Goal: Transaction & Acquisition: Purchase product/service

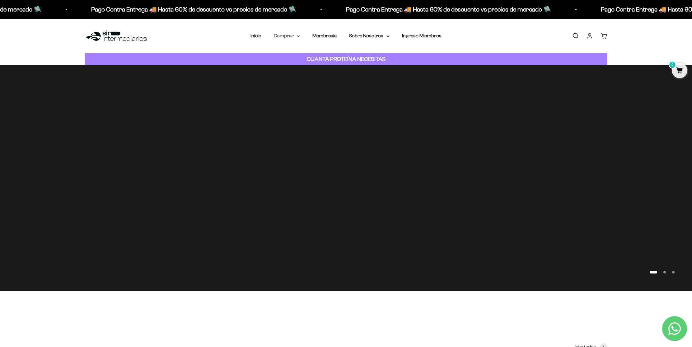
click at [294, 36] on summary "Comprar" at bounding box center [287, 36] width 26 height 8
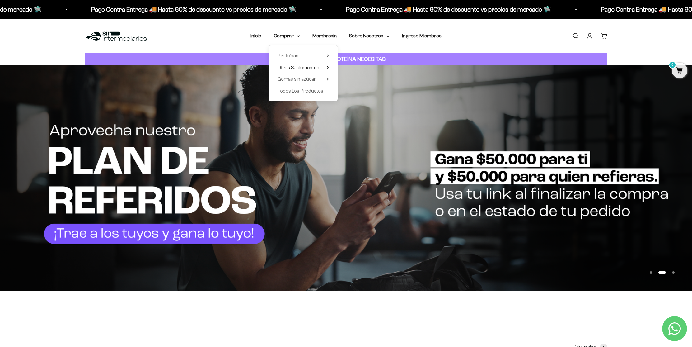
click at [312, 66] on span "Otros Suplementos" at bounding box center [298, 67] width 42 height 5
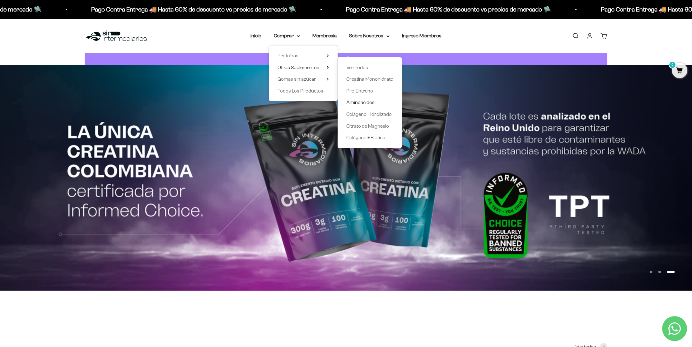
click at [366, 103] on span "Aminoácidos" at bounding box center [360, 102] width 28 height 5
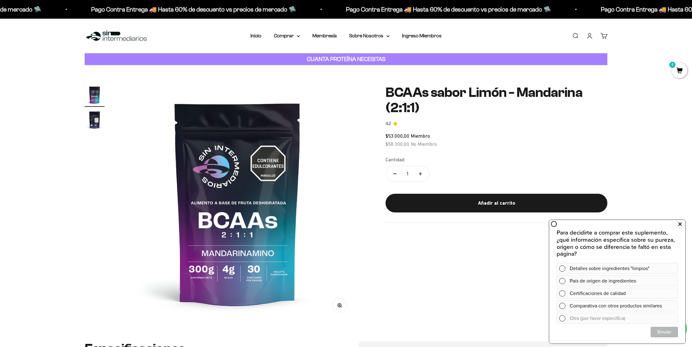
click at [679, 222] on icon at bounding box center [679, 224] width 3 height 8
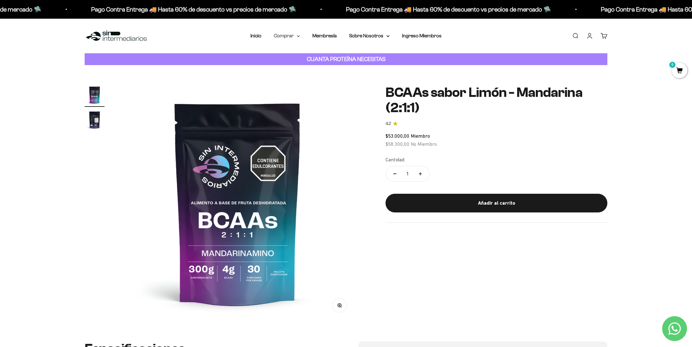
click at [293, 36] on summary "Comprar" at bounding box center [287, 36] width 26 height 8
click at [617, 84] on div "Zoom Ir al artículo 1 Ir al artículo 2 BCAAs sabor Limón - Mandarina (2:1:1) 4.…" at bounding box center [346, 203] width 692 height 276
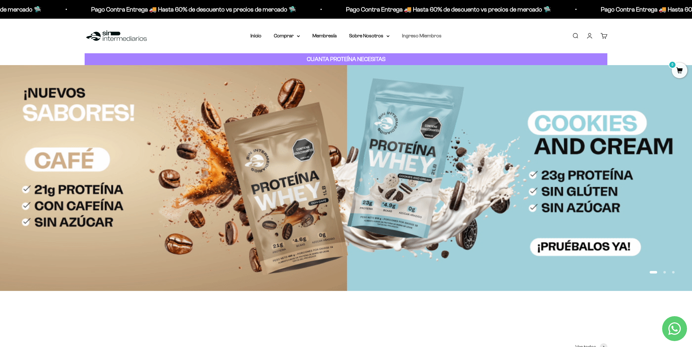
click at [418, 35] on link "Ingreso Miembros" at bounding box center [422, 35] width 40 height 5
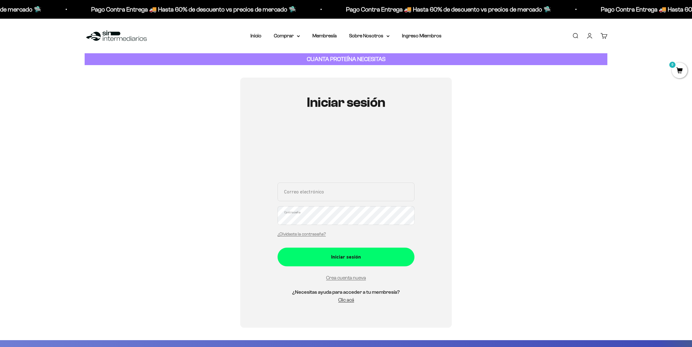
click at [307, 195] on input "Correo electrónico" at bounding box center [345, 191] width 137 height 19
type input "[EMAIL_ADDRESS][DOMAIN_NAME]"
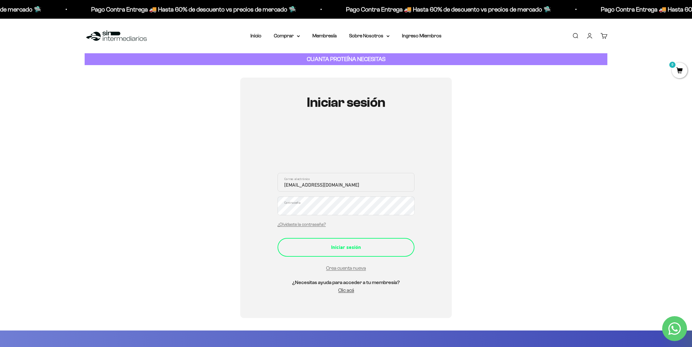
click at [356, 242] on button "Iniciar sesión" at bounding box center [345, 247] width 137 height 19
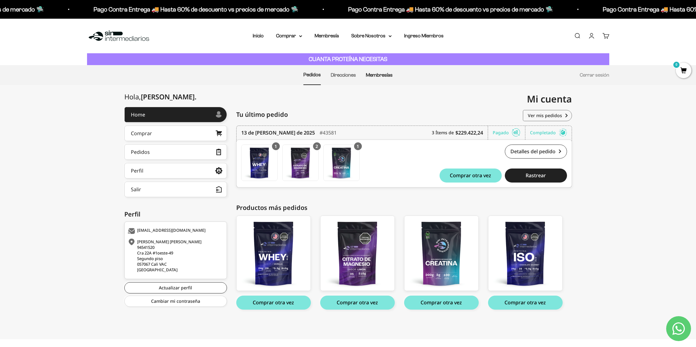
click at [376, 74] on link "Membresías" at bounding box center [379, 74] width 27 height 5
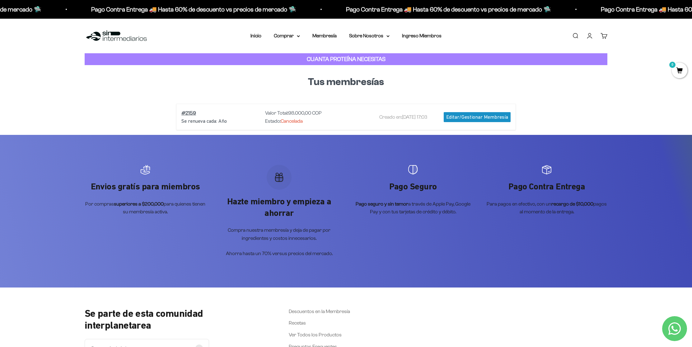
click at [477, 116] on div "Editar/Gestionar Membresía" at bounding box center [477, 117] width 67 height 10
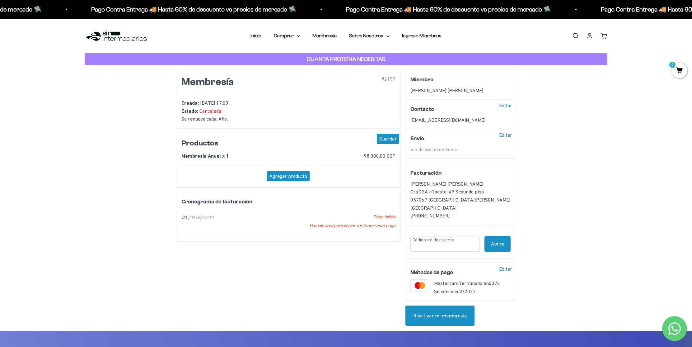
click at [438, 318] on div "Reactivar mi membresía" at bounding box center [439, 315] width 69 height 21
click at [505, 269] on div "Editar" at bounding box center [505, 269] width 18 height 10
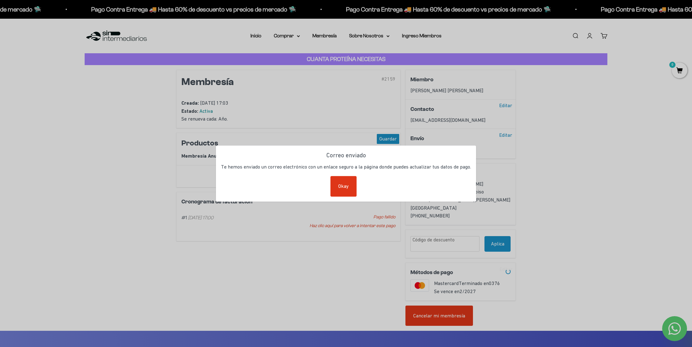
click at [350, 188] on div "Okay" at bounding box center [343, 186] width 26 height 21
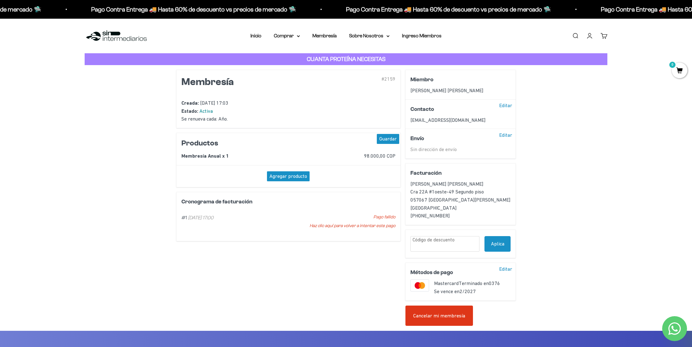
click at [506, 267] on div "Editar" at bounding box center [505, 269] width 18 height 10
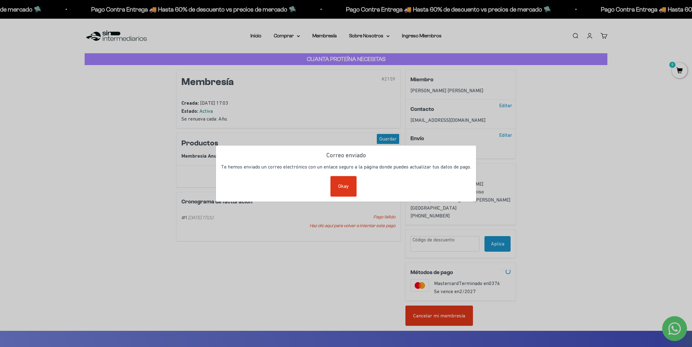
click at [350, 185] on div "Okay" at bounding box center [343, 186] width 26 height 21
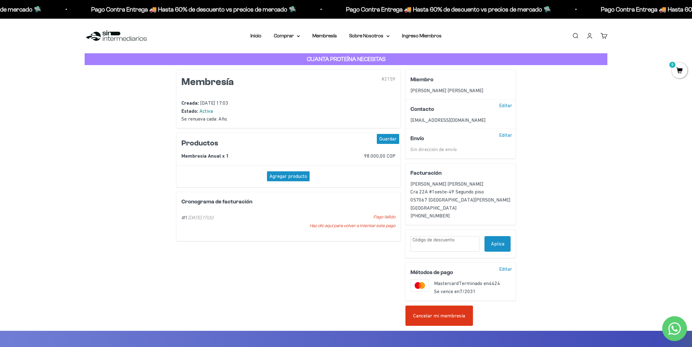
click at [286, 176] on div "Agregar producto" at bounding box center [288, 176] width 43 height 10
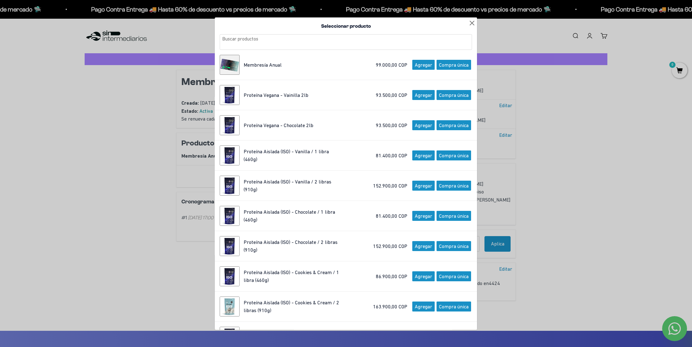
click at [419, 67] on span "Agregar" at bounding box center [423, 65] width 22 height 10
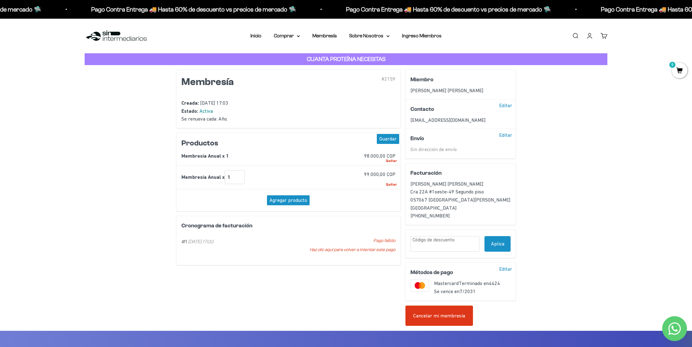
click at [393, 183] on div "Quitar" at bounding box center [391, 184] width 11 height 6
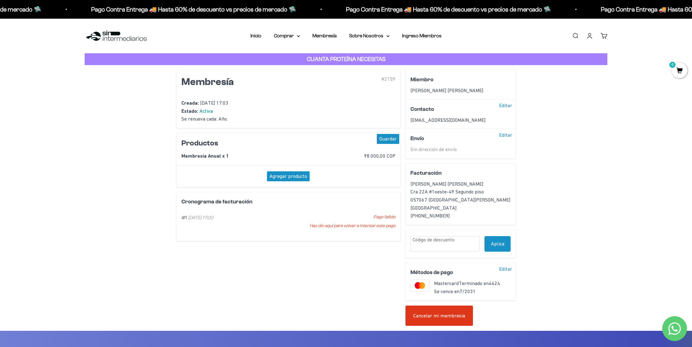
click at [392, 139] on div "Guardar" at bounding box center [388, 139] width 22 height 10
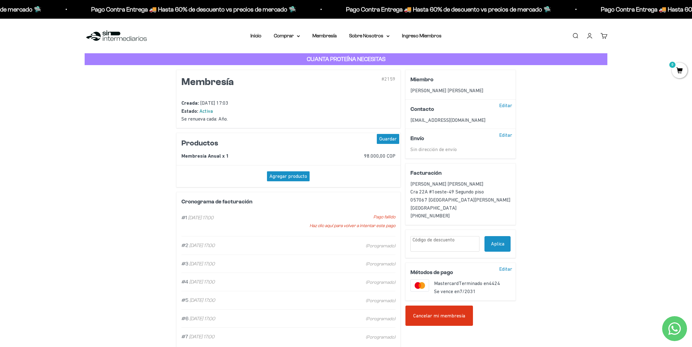
click at [366, 225] on div "Haz clic aquí para volver a intentar este pago" at bounding box center [351, 225] width 88 height 9
click at [317, 34] on link "Membresía" at bounding box center [324, 35] width 24 height 5
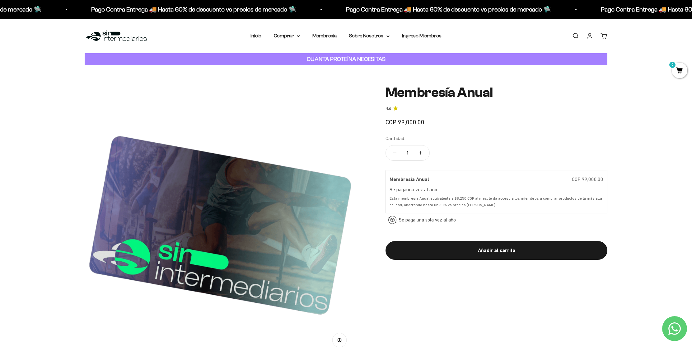
click at [588, 36] on link "Cuenta" at bounding box center [589, 35] width 7 height 7
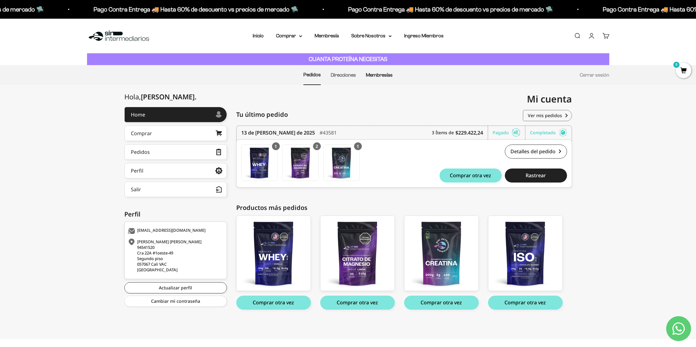
click at [372, 76] on link "Membresías" at bounding box center [379, 74] width 27 height 5
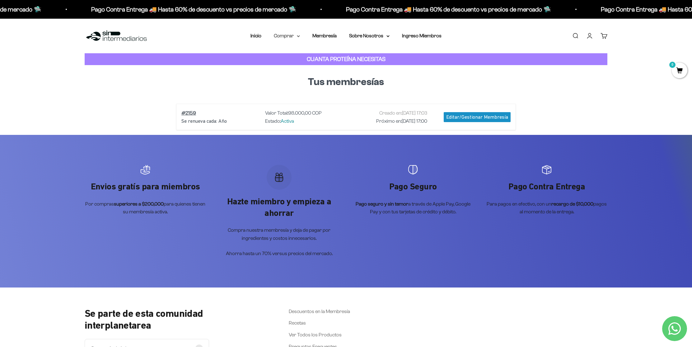
click at [291, 35] on summary "Comprar" at bounding box center [287, 36] width 26 height 8
click at [319, 55] on summary "Proteínas" at bounding box center [302, 56] width 51 height 8
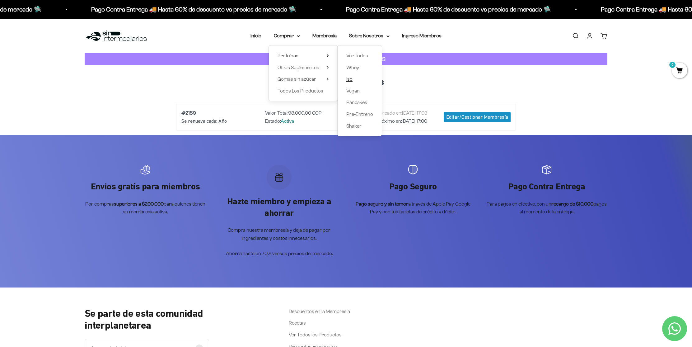
click at [352, 79] on span "Iso" at bounding box center [349, 78] width 6 height 5
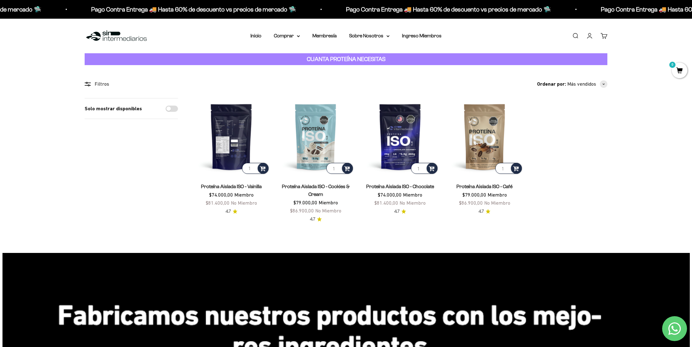
click at [236, 144] on img at bounding box center [231, 136] width 77 height 77
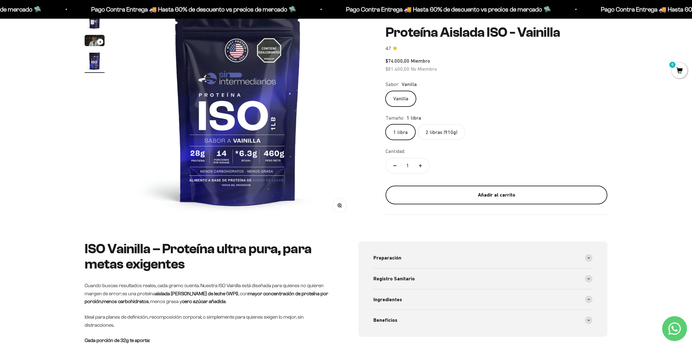
scroll to position [50, 0]
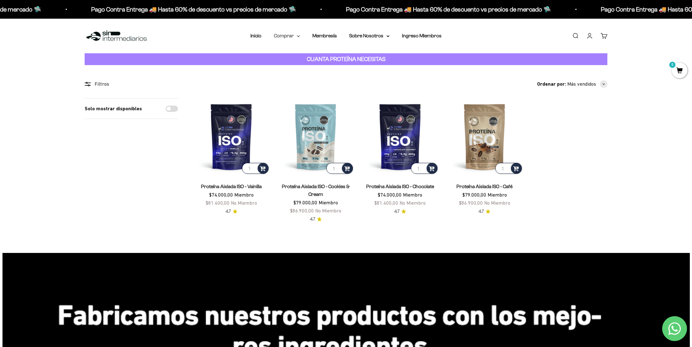
click at [294, 37] on summary "Comprar" at bounding box center [287, 36] width 26 height 8
click at [324, 54] on summary "Proteínas" at bounding box center [302, 56] width 51 height 8
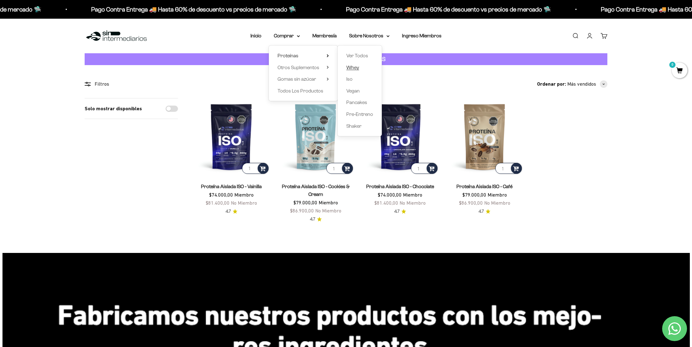
click span "Whey"
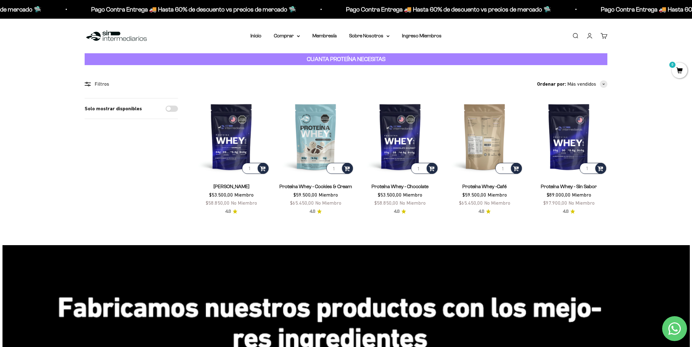
click at [487, 146] on img at bounding box center [484, 136] width 77 height 77
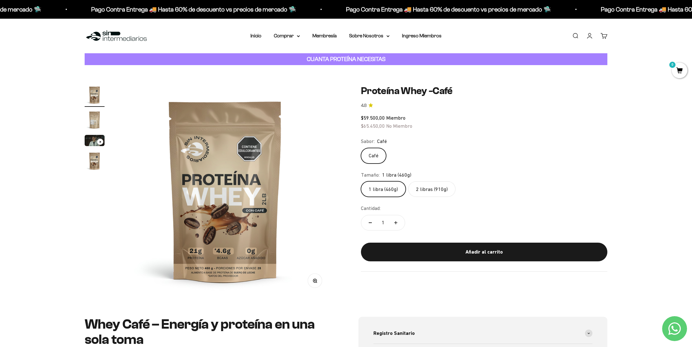
click at [431, 188] on label "2 libras (910g)" at bounding box center [431, 189] width 47 height 16
click at [361, 181] on input "2 libras (910g)" at bounding box center [361, 181] width 0 height 0
click at [292, 35] on summary "Comprar" at bounding box center [287, 36] width 26 height 8
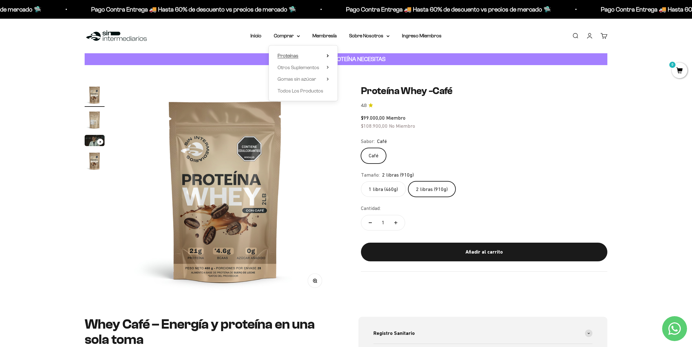
click at [299, 54] on summary "Proteínas" at bounding box center [302, 56] width 51 height 8
click at [353, 78] on link "Iso" at bounding box center [359, 79] width 27 height 8
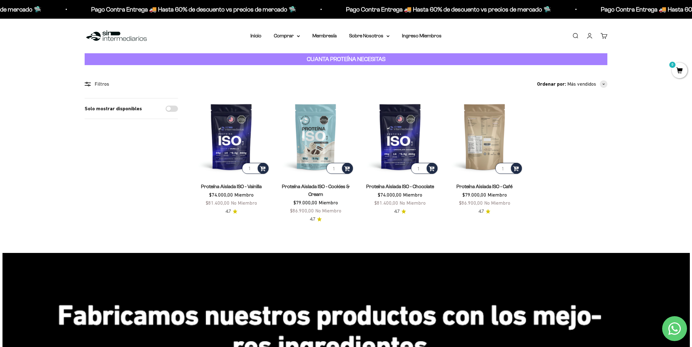
click at [493, 137] on img at bounding box center [484, 136] width 77 height 77
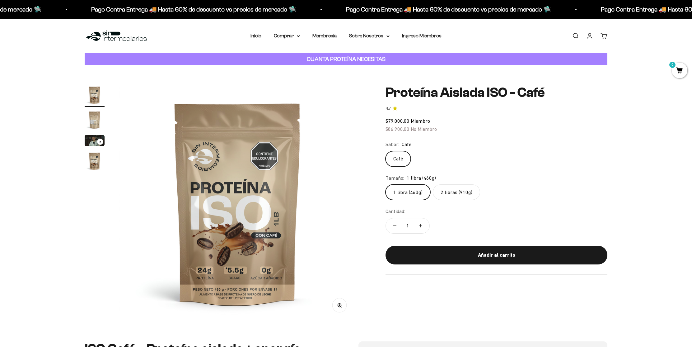
click at [456, 193] on label "2 libras (910g)" at bounding box center [456, 192] width 47 height 16
click at [385, 184] on input "2 libras (910g)" at bounding box center [385, 184] width 0 height 0
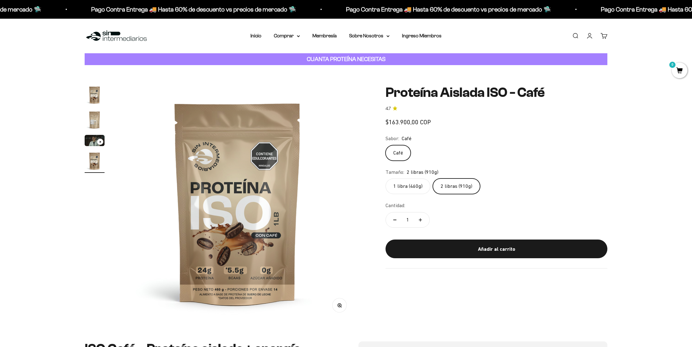
scroll to position [0, 731]
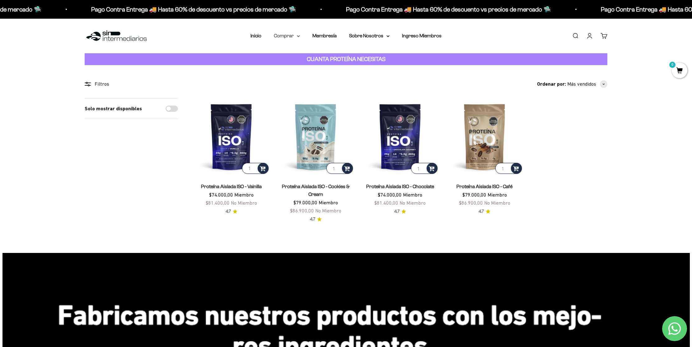
click at [291, 36] on summary "Comprar" at bounding box center [287, 36] width 26 height 8
click at [301, 53] on summary "Proteínas" at bounding box center [302, 56] width 51 height 8
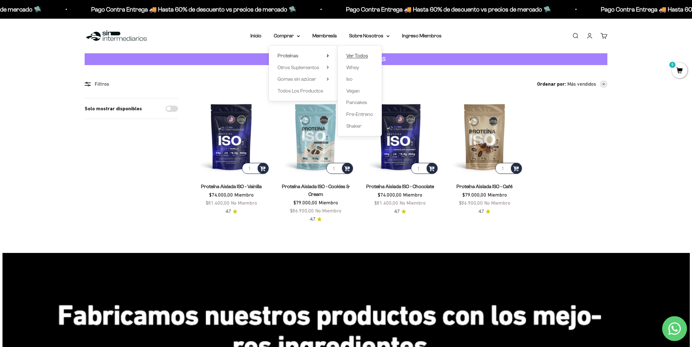
click at [361, 56] on span "Ver Todos" at bounding box center [357, 55] width 22 height 5
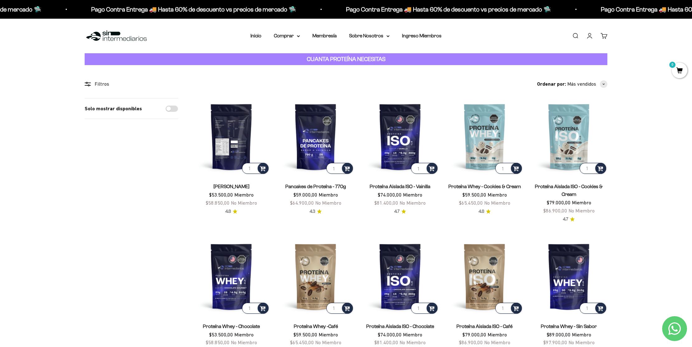
click at [221, 142] on img at bounding box center [231, 136] width 77 height 77
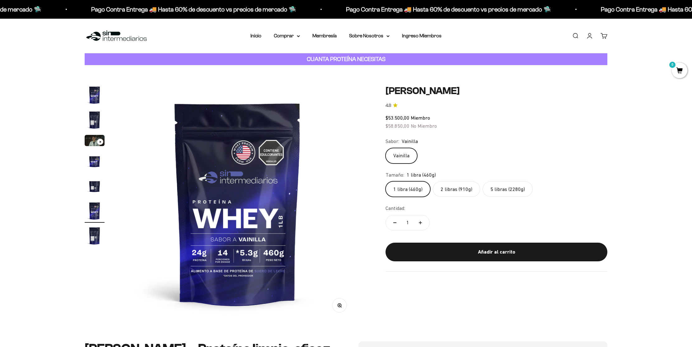
click at [511, 190] on label "5 libras (2280g)" at bounding box center [507, 189] width 50 height 16
click at [385, 181] on input "5 libras (2280g)" at bounding box center [385, 181] width 0 height 0
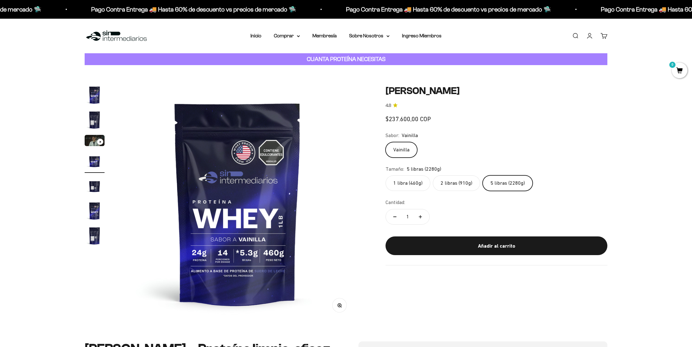
scroll to position [0, 731]
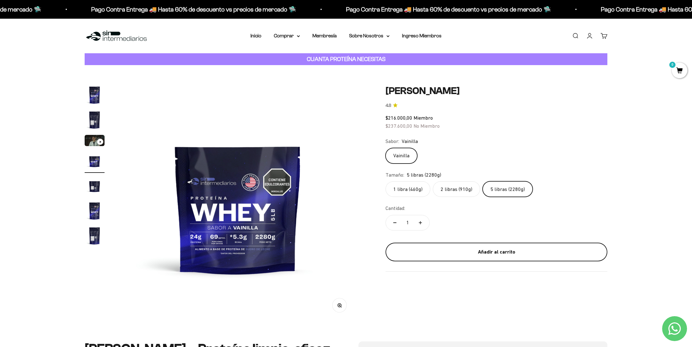
click at [510, 251] on div "Añadir al carrito" at bounding box center [496, 252] width 197 height 8
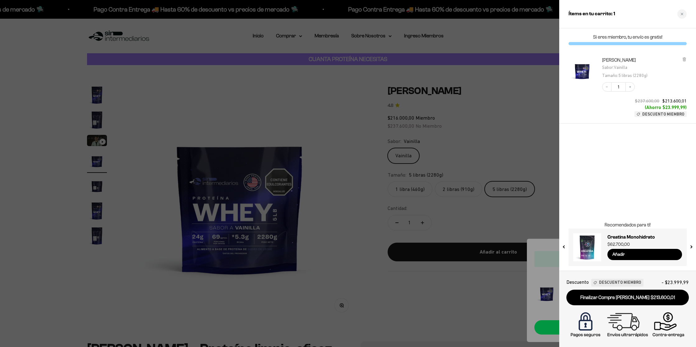
click at [313, 138] on div at bounding box center [348, 173] width 696 height 347
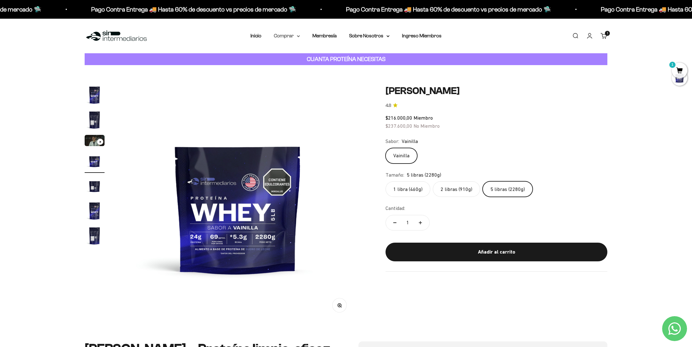
click at [297, 36] on icon at bounding box center [298, 36] width 3 height 2
click at [307, 68] on span "Otros Suplementos" at bounding box center [298, 67] width 42 height 5
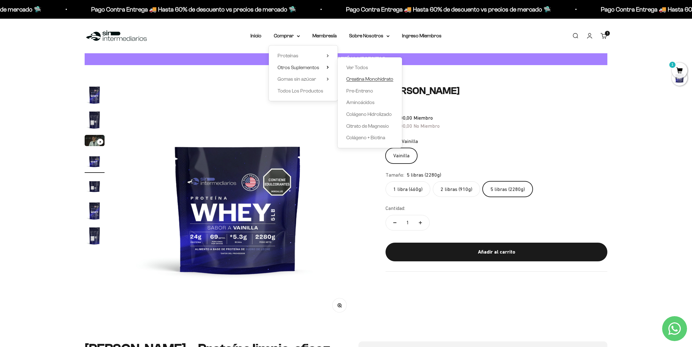
click at [367, 80] on span "Creatina Monohidrato" at bounding box center [369, 78] width 47 height 5
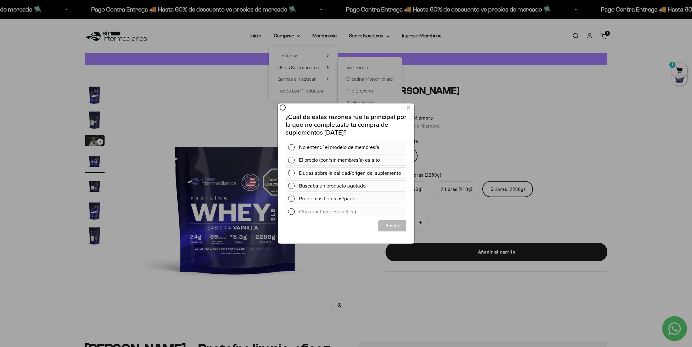
scroll to position [0, 0]
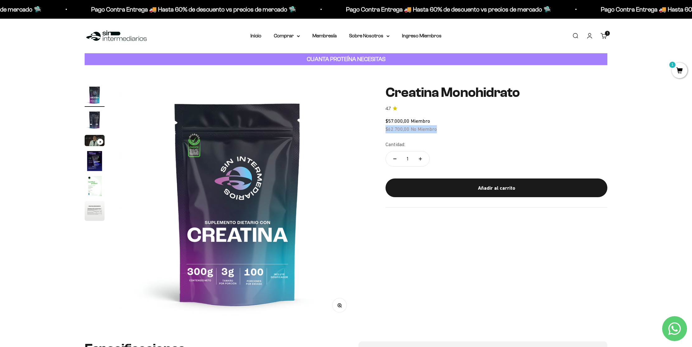
drag, startPoint x: 435, startPoint y: 129, endPoint x: 384, endPoint y: 128, distance: 51.7
click at [384, 128] on div "Zoom Ir al artículo 1 Ir al artículo 2 Ir al artículo 3 Ir al artículo 4 Ir al …" at bounding box center [346, 203] width 523 height 236
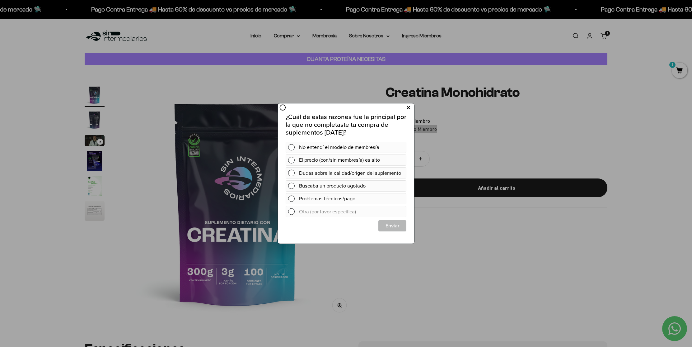
click at [409, 107] on icon at bounding box center [408, 108] width 3 height 8
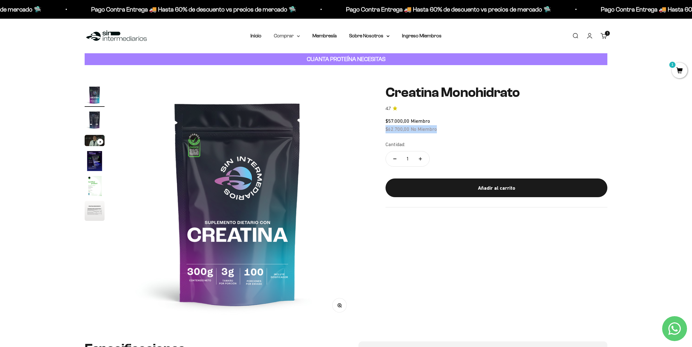
click at [296, 37] on summary "Comprar" at bounding box center [287, 36] width 26 height 8
click at [321, 66] on summary "Otros Suplementos" at bounding box center [302, 67] width 51 height 8
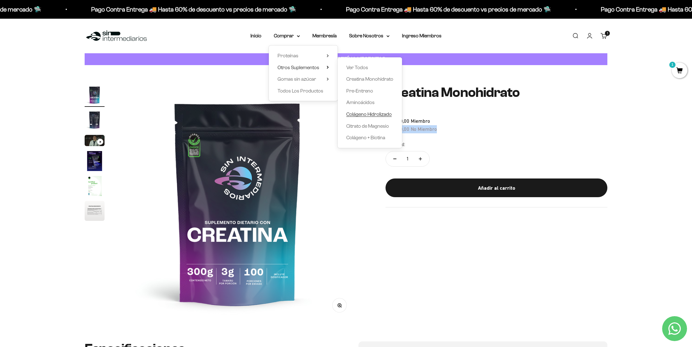
click at [375, 113] on span "Colágeno Hidrolizado" at bounding box center [368, 113] width 45 height 5
click at [370, 127] on span "Citrato de Magnesio" at bounding box center [367, 125] width 43 height 5
click at [373, 137] on span "Colágeno + Biotina" at bounding box center [365, 137] width 39 height 5
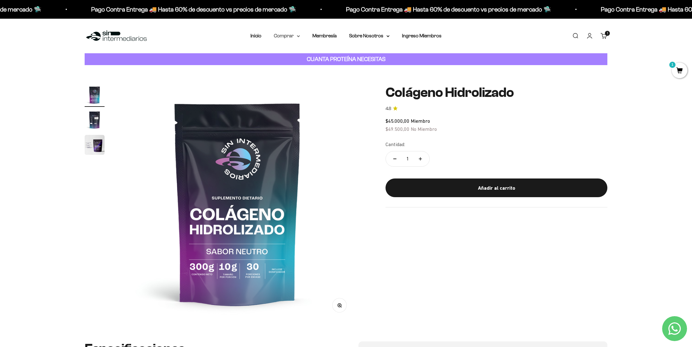
click at [297, 37] on icon at bounding box center [298, 36] width 3 height 2
click at [298, 57] on span "Proteínas" at bounding box center [287, 55] width 21 height 5
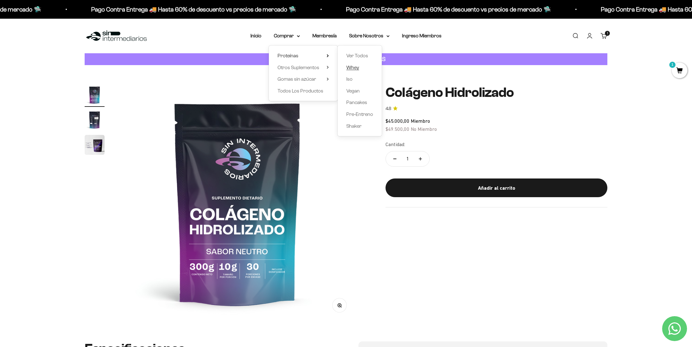
click at [355, 68] on span "Whey" at bounding box center [352, 67] width 13 height 5
click at [354, 65] on span "Whey" at bounding box center [352, 67] width 13 height 5
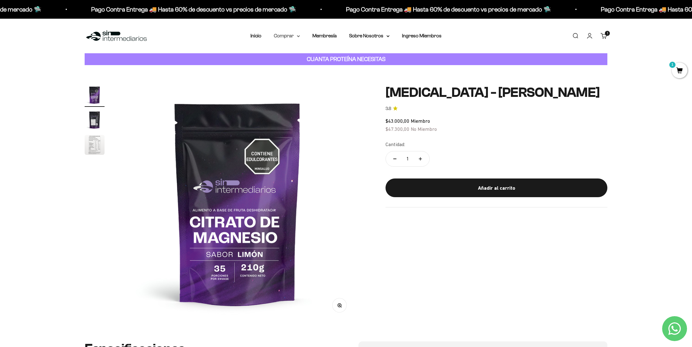
click at [295, 37] on summary "Comprar" at bounding box center [287, 36] width 26 height 8
click at [320, 67] on summary "Otros Suplementos" at bounding box center [302, 67] width 51 height 8
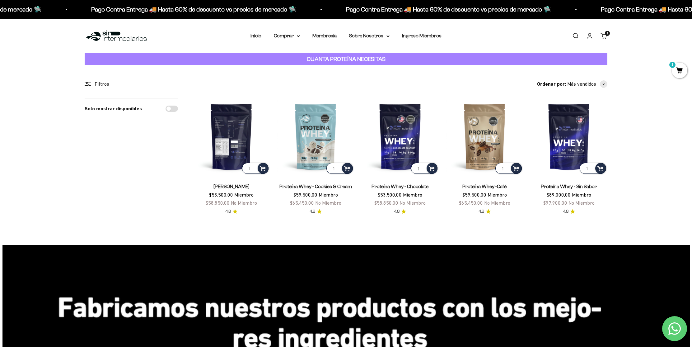
click at [228, 141] on img at bounding box center [231, 136] width 77 height 77
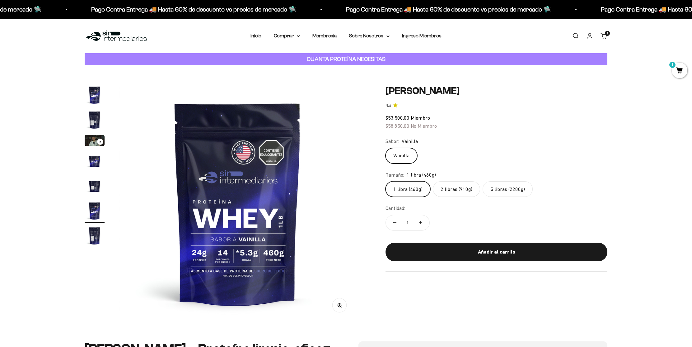
click at [458, 190] on label "2 libras (910g)" at bounding box center [456, 189] width 47 height 16
click at [385, 181] on input "2 libras (910g)" at bounding box center [385, 181] width 0 height 0
